Goal: Transaction & Acquisition: Purchase product/service

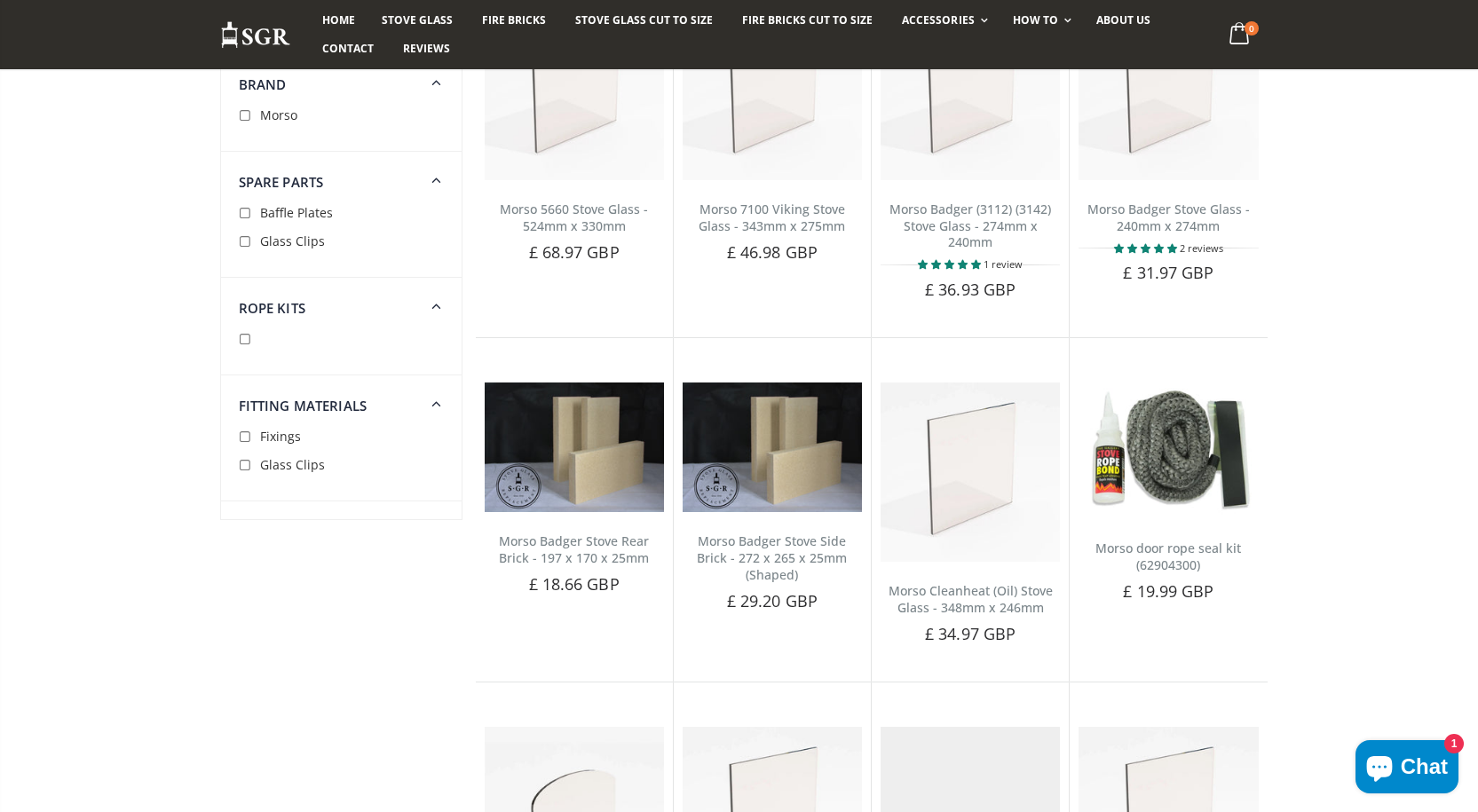
scroll to position [1775, 0]
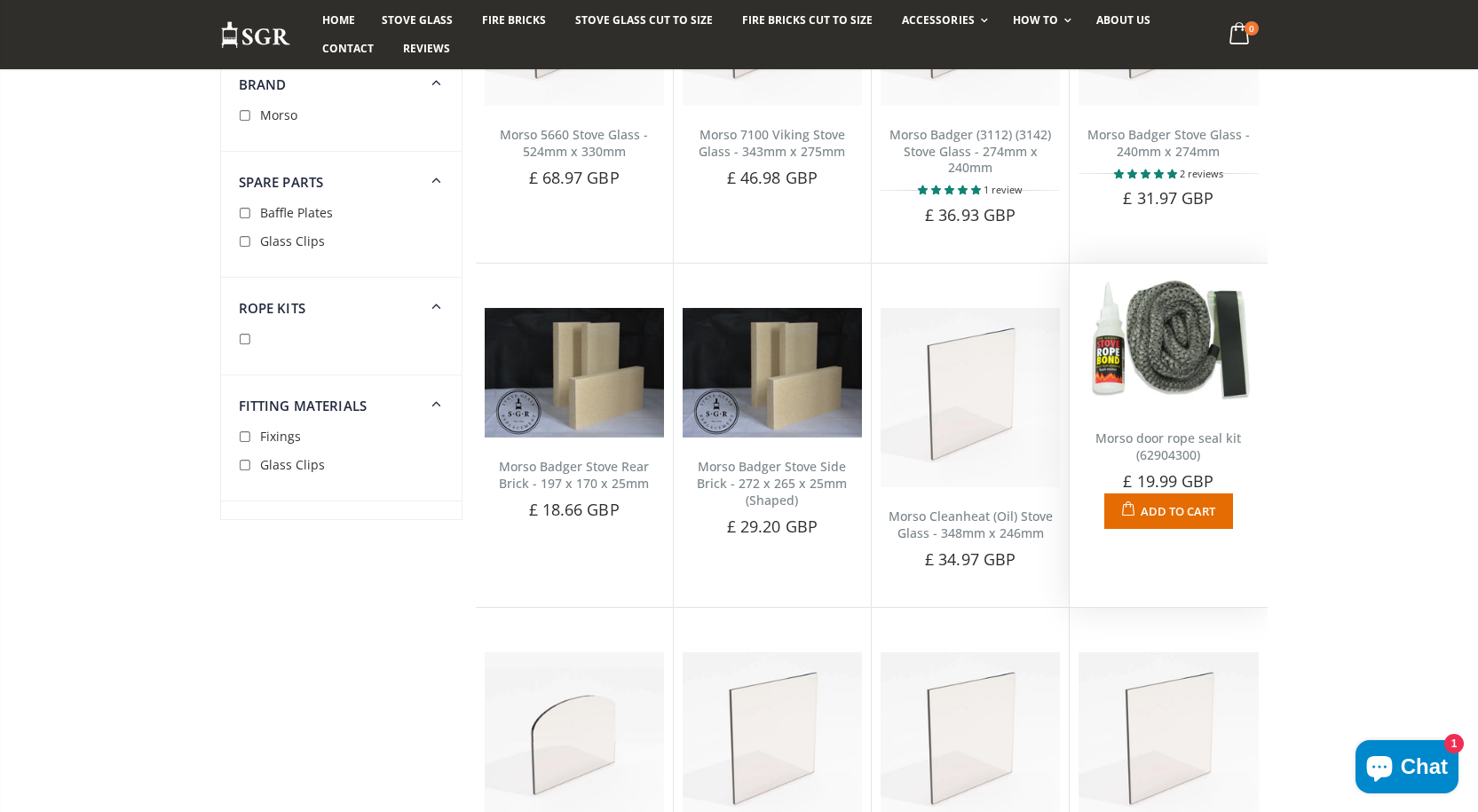
click at [1189, 385] on img at bounding box center [1168, 342] width 179 height 138
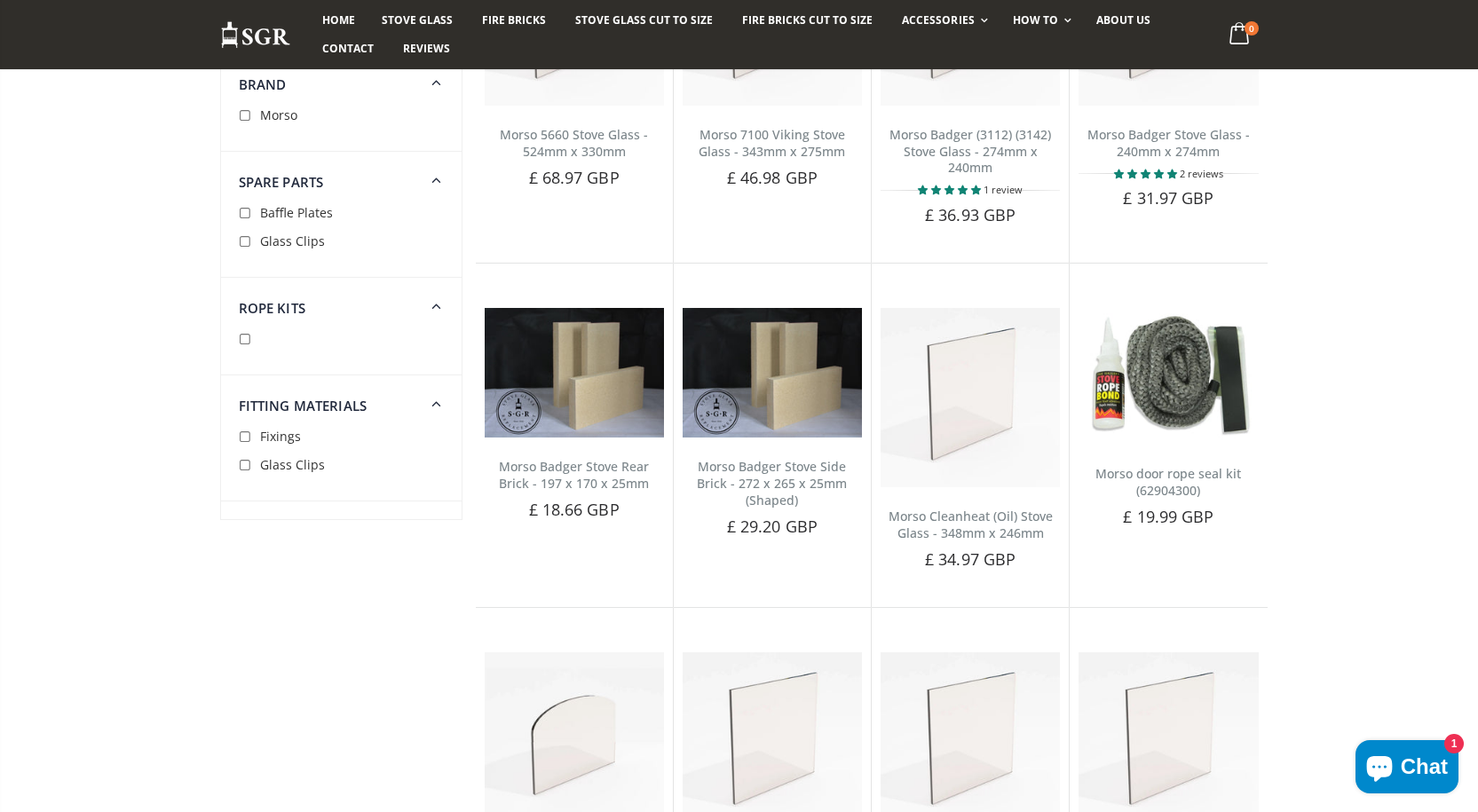
scroll to position [1775, 0]
